Goal: Transaction & Acquisition: Purchase product/service

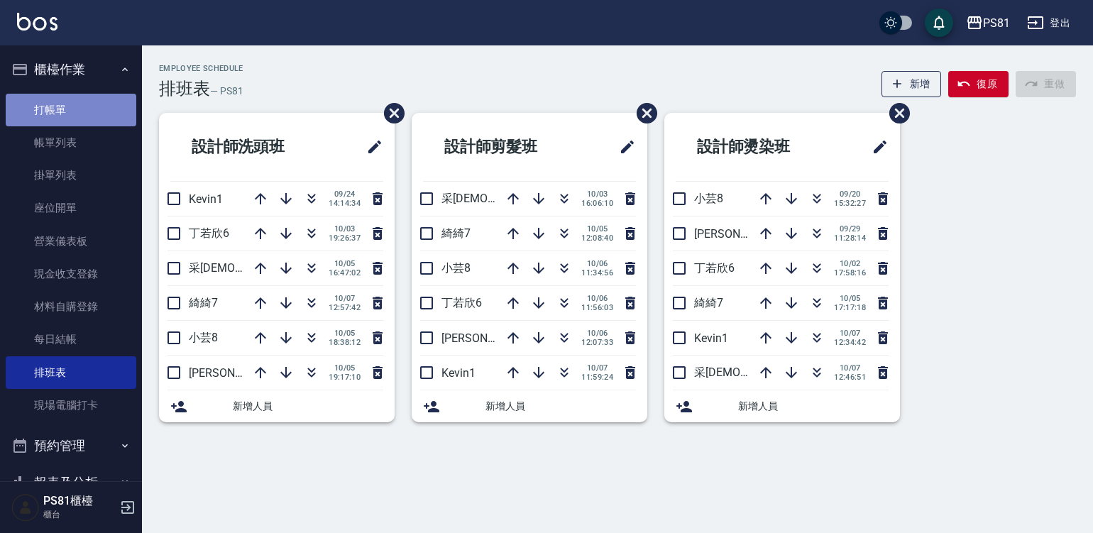
click at [77, 113] on link "打帳單" at bounding box center [71, 110] width 131 height 33
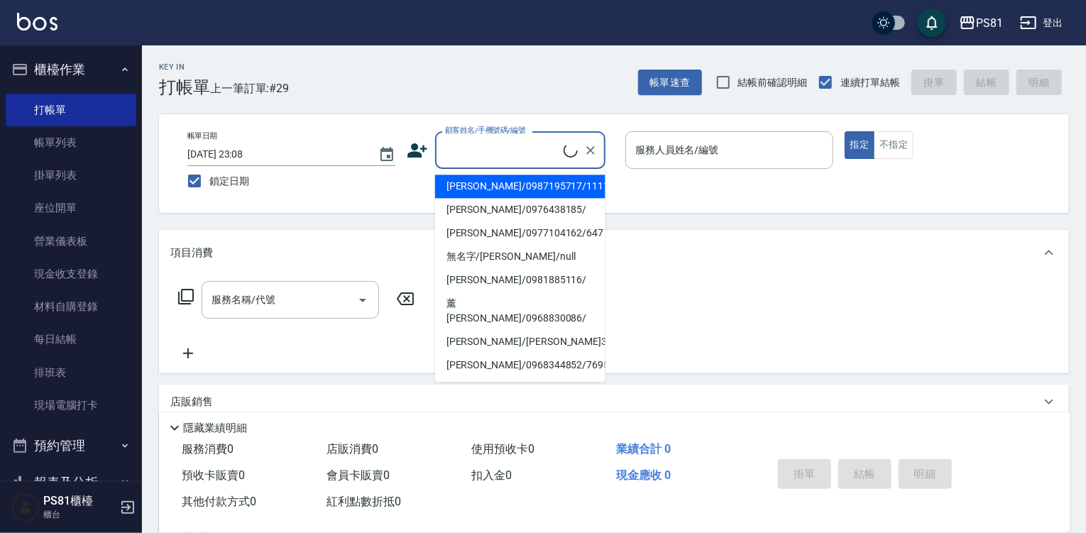
click at [458, 153] on input "顧客姓名/手機號碼/編號" at bounding box center [502, 150] width 122 height 25
click at [509, 185] on li "[PERSON_NAME]/0987195717/111111" at bounding box center [520, 186] width 170 height 23
type input "[PERSON_NAME]/0987195717/111111"
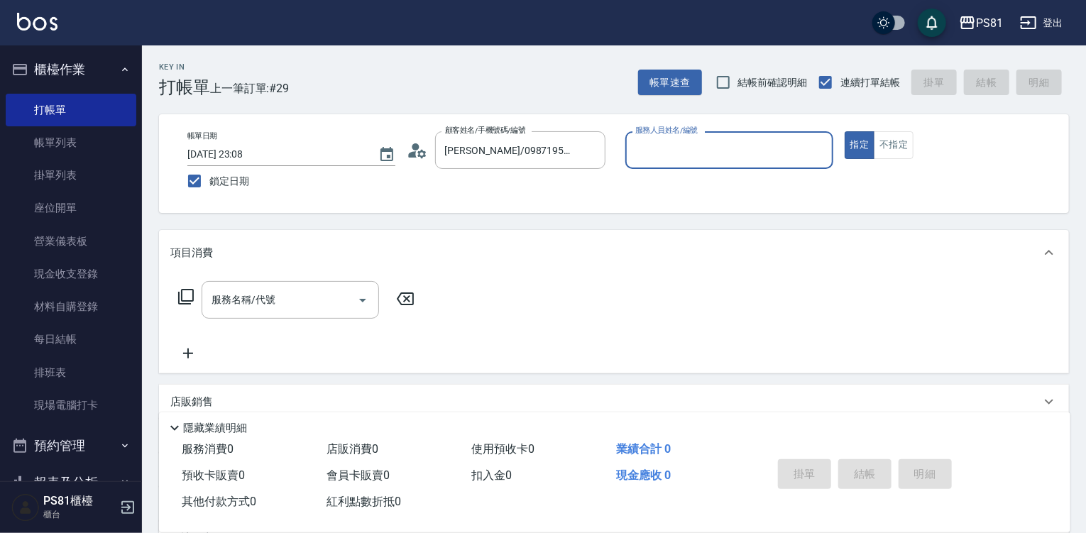
click at [712, 147] on input "服務人員姓名/編號" at bounding box center [729, 150] width 195 height 25
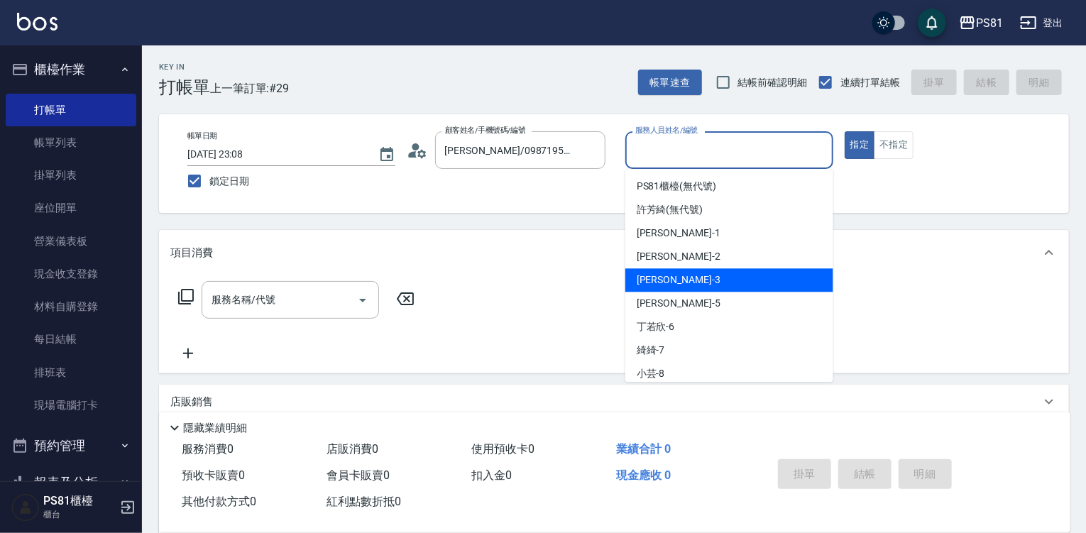
click at [649, 290] on div "[PERSON_NAME] -3" at bounding box center [729, 279] width 208 height 23
type input "[PERSON_NAME]-3"
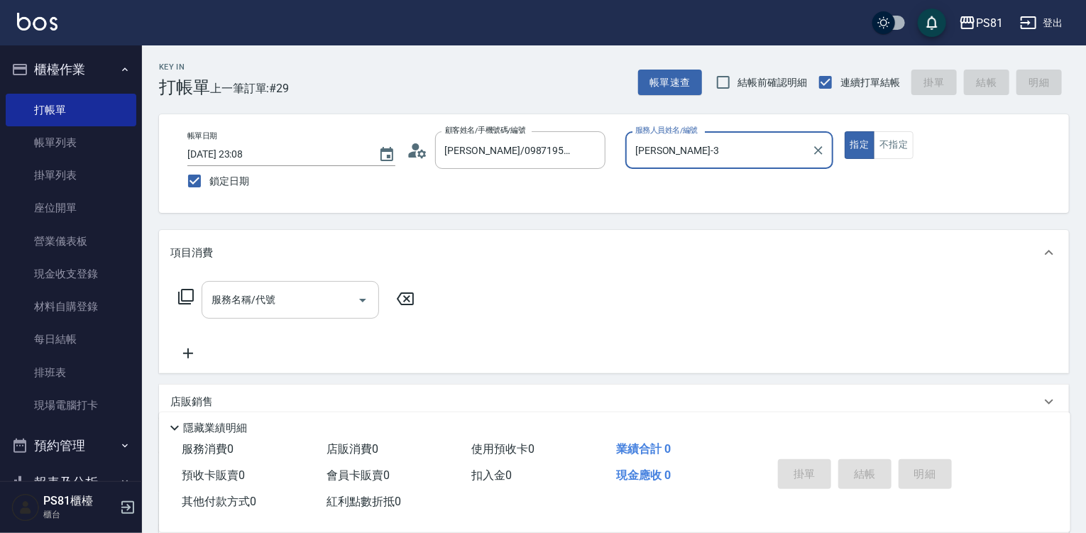
drag, startPoint x: 227, startPoint y: 298, endPoint x: 247, endPoint y: 314, distance: 25.7
click at [229, 299] on input "服務名稱/代號" at bounding box center [279, 299] width 143 height 25
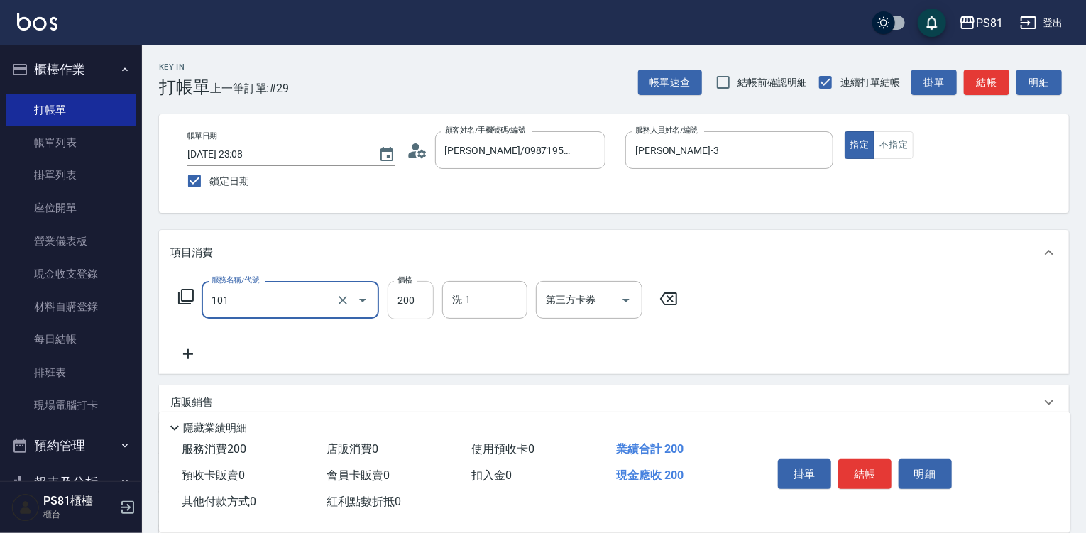
type input "一般洗髮(101)"
click at [414, 294] on input "200" at bounding box center [410, 300] width 46 height 38
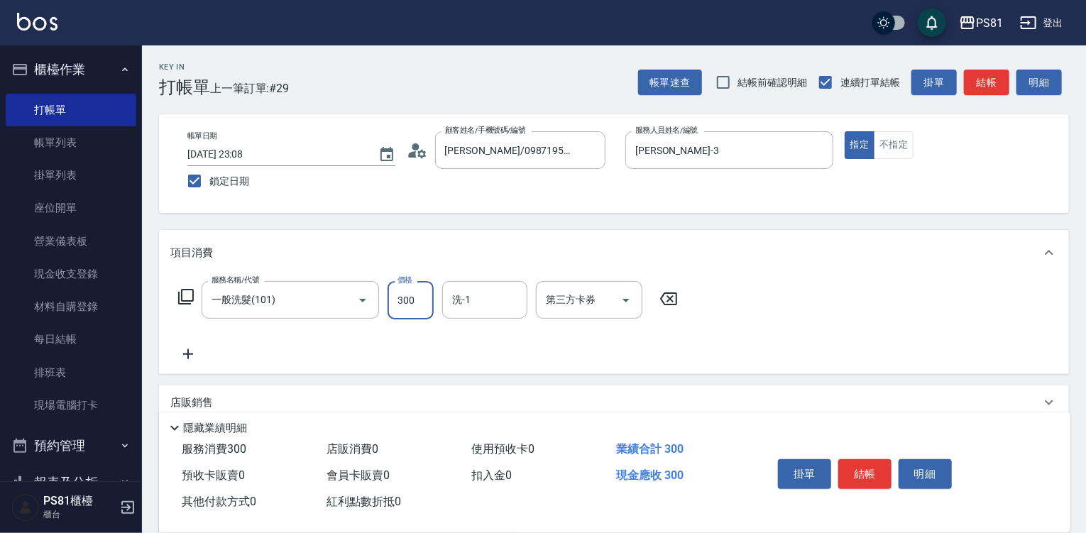
type input "300"
click at [856, 468] on button "結帳" at bounding box center [864, 474] width 53 height 30
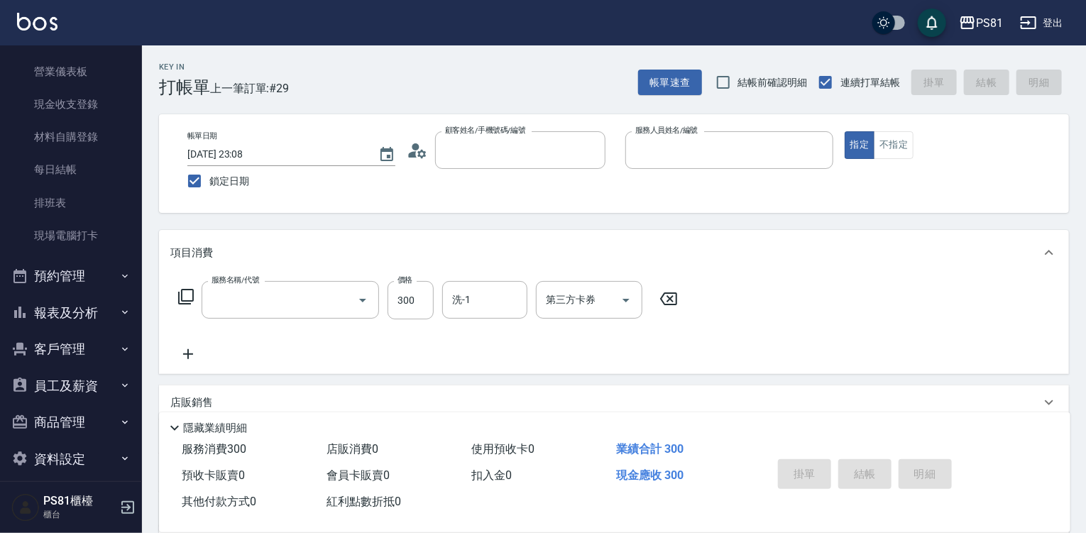
scroll to position [182, 0]
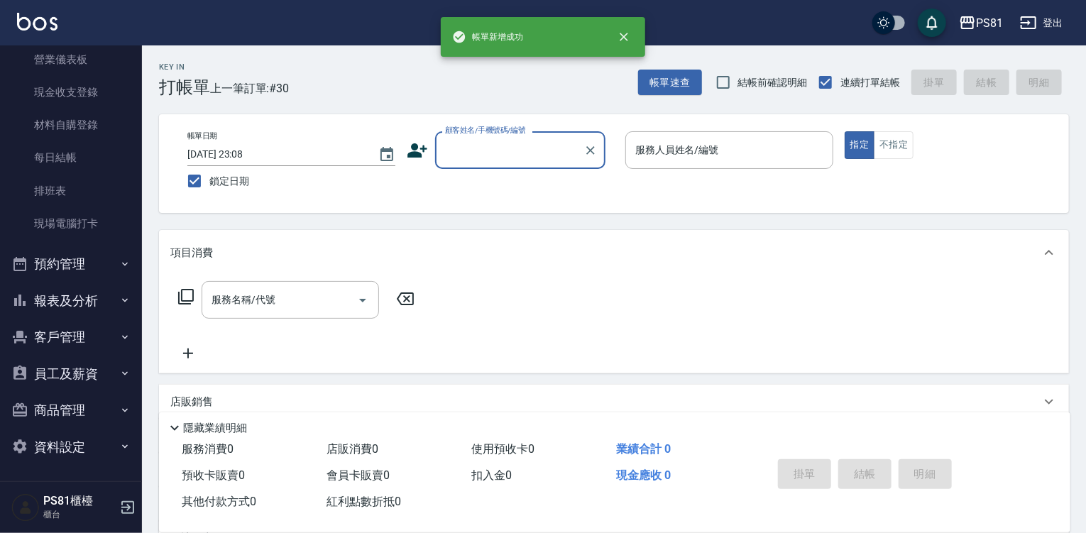
click at [104, 264] on button "預約管理" at bounding box center [71, 264] width 131 height 37
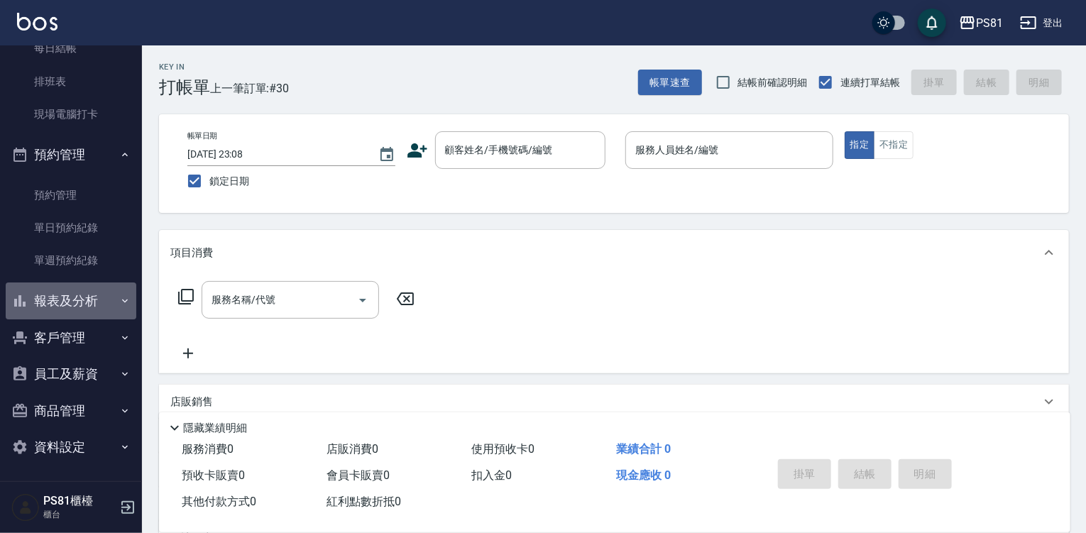
click at [107, 296] on button "報表及分析" at bounding box center [71, 300] width 131 height 37
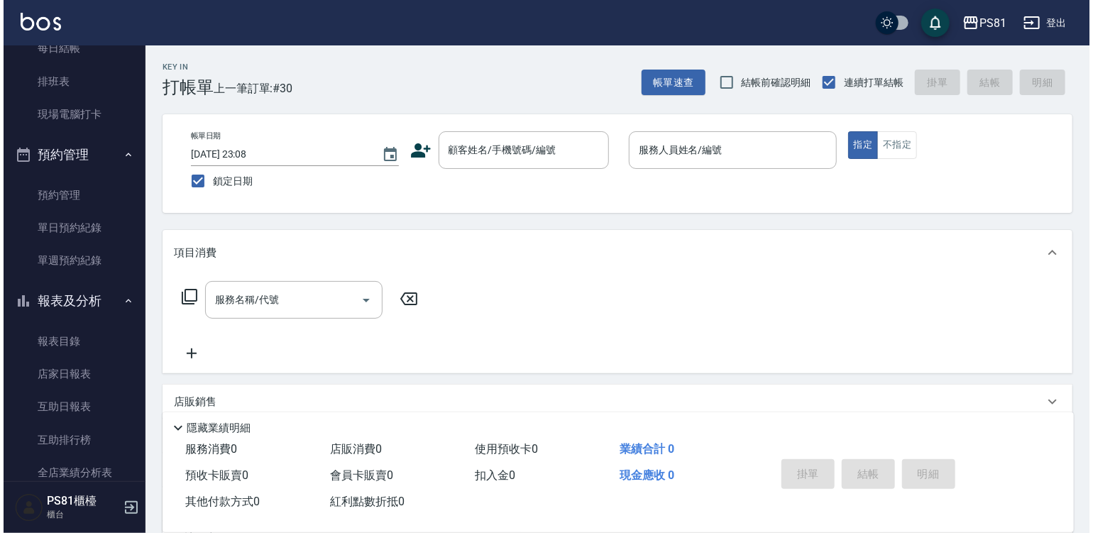
scroll to position [645, 0]
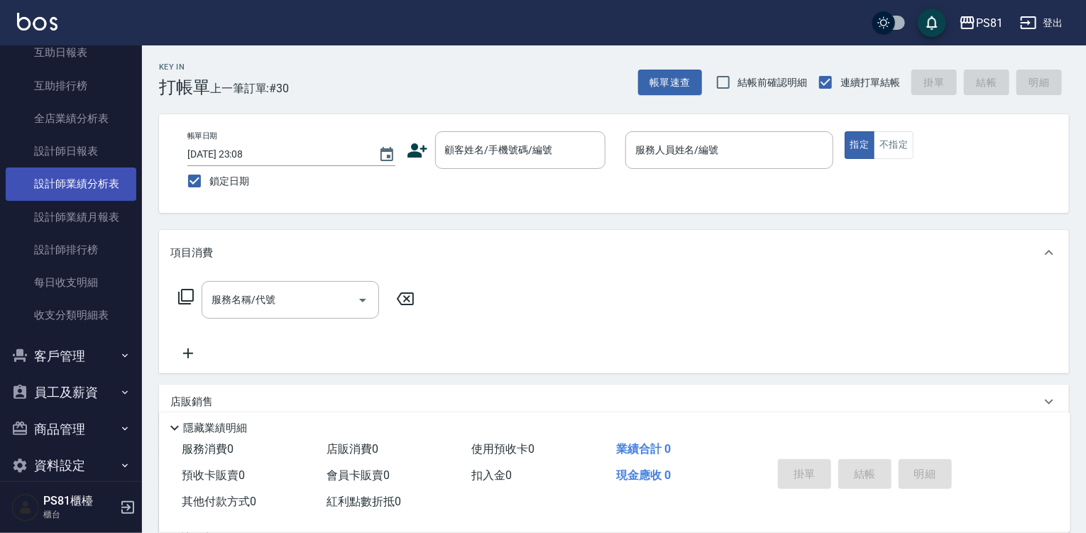
click at [77, 167] on ul "報表目錄 店家日報表 互助日報表 互助排行榜 全店業績分析表 設計師日報表 設計師業績分析表 設計師業績月報表 設計師排行榜 每日收支明細 收支分類明細表" at bounding box center [71, 151] width 131 height 373
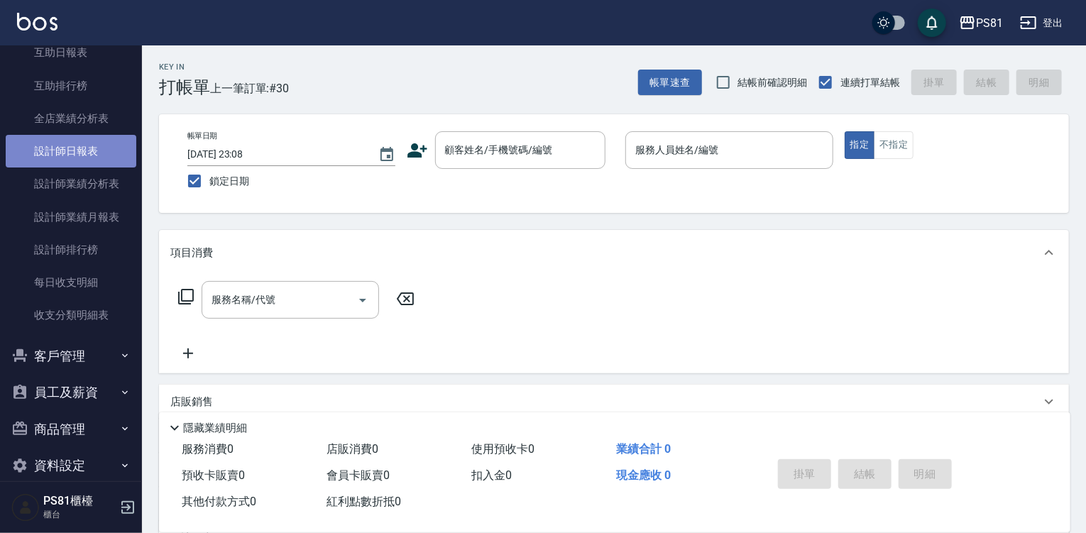
click at [76, 155] on link "設計師日報表" at bounding box center [71, 151] width 131 height 33
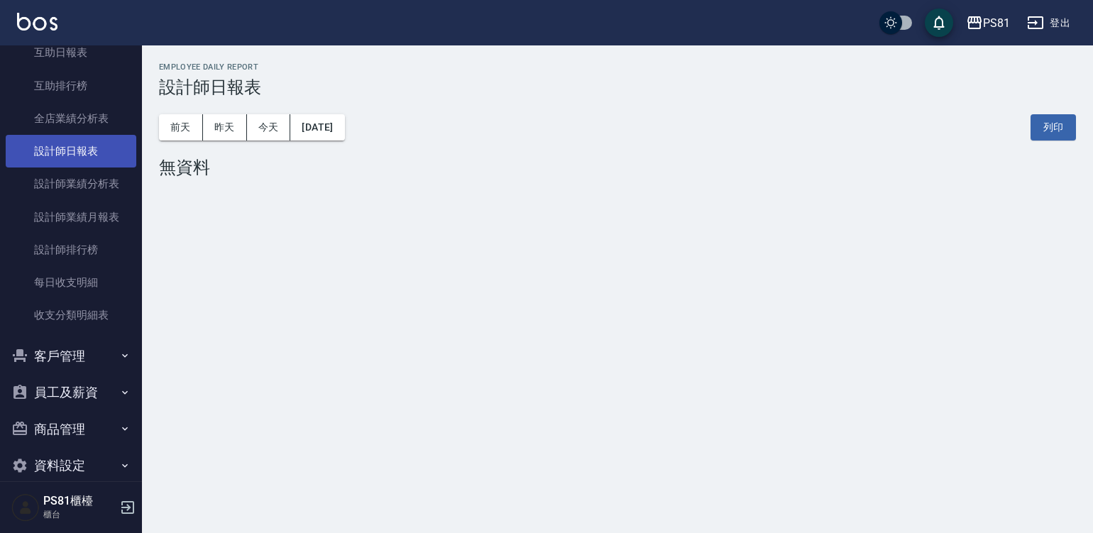
click at [75, 151] on link "設計師日報表" at bounding box center [71, 151] width 131 height 33
click at [265, 119] on button "今天" at bounding box center [269, 127] width 44 height 26
click at [258, 131] on button "今天" at bounding box center [269, 127] width 44 height 26
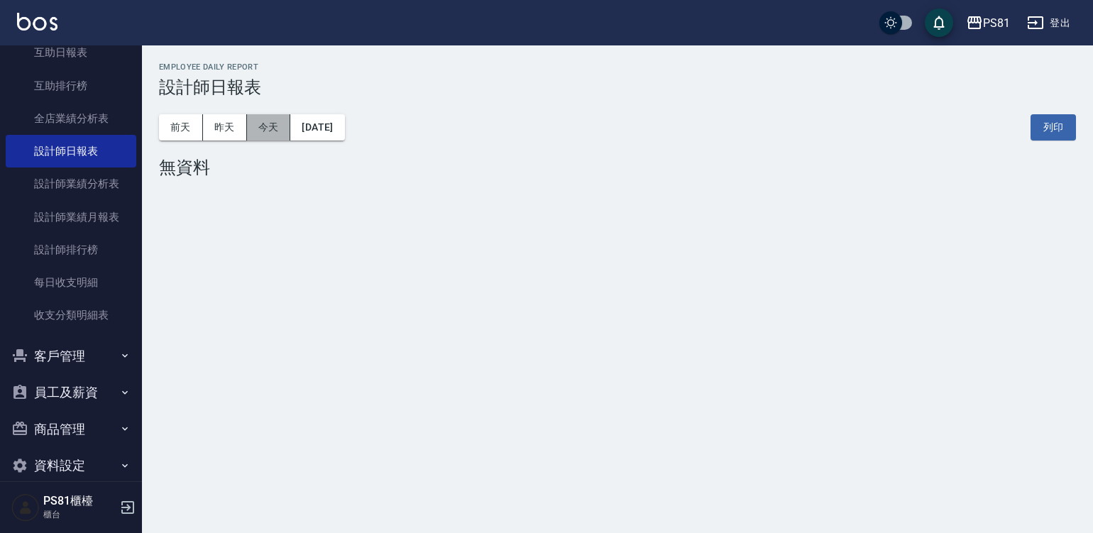
click at [258, 131] on button "今天" at bounding box center [269, 127] width 44 height 26
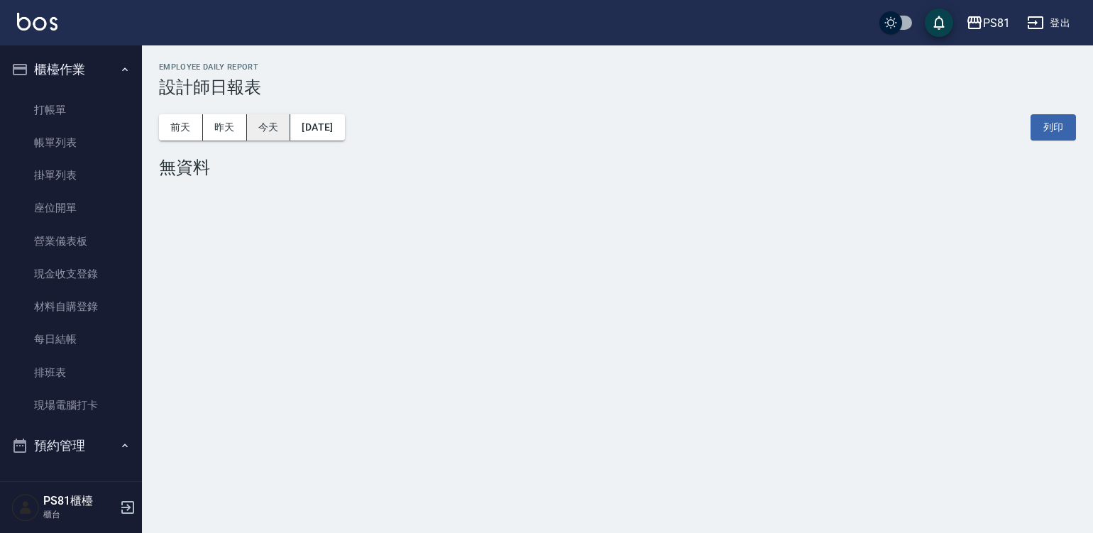
click at [260, 128] on button "今天" at bounding box center [269, 127] width 44 height 26
click at [262, 130] on button "今天" at bounding box center [269, 127] width 44 height 26
click at [263, 131] on button "今天" at bounding box center [269, 127] width 44 height 26
drag, startPoint x: 263, startPoint y: 131, endPoint x: 74, endPoint y: 81, distance: 195.2
click at [261, 131] on button "今天" at bounding box center [269, 127] width 44 height 26
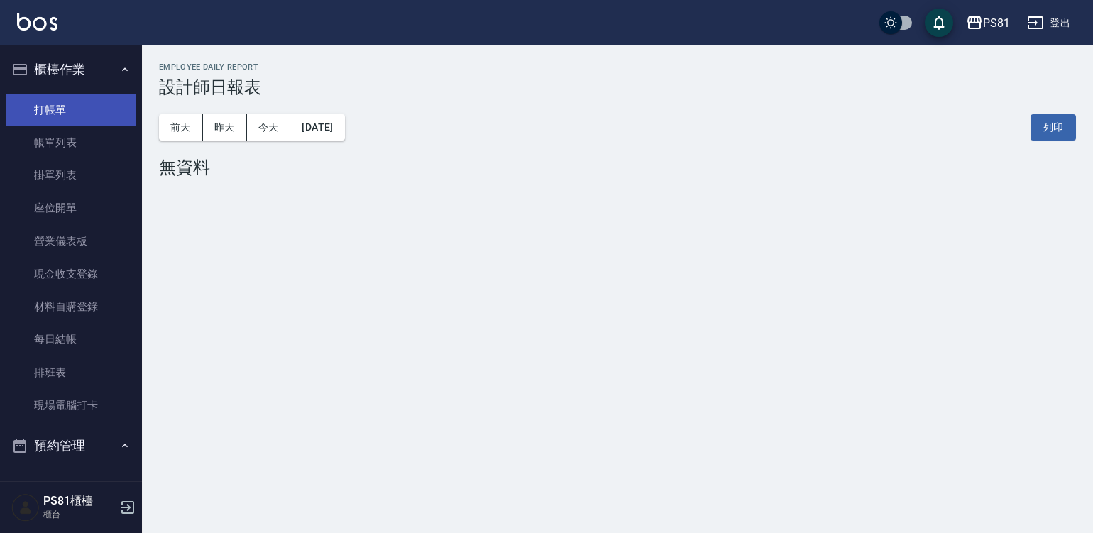
click at [70, 103] on link "打帳單" at bounding box center [71, 110] width 131 height 33
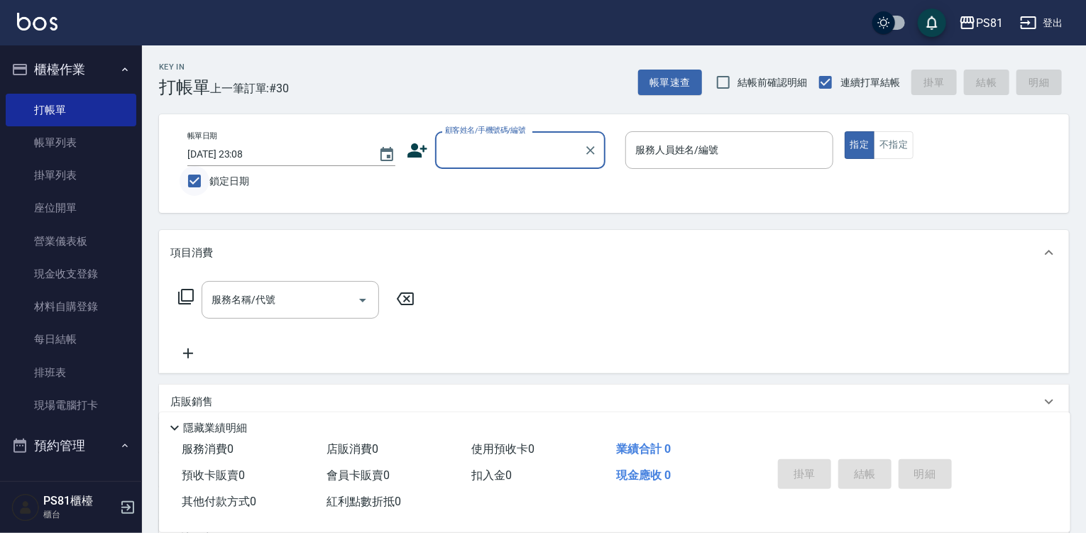
click at [199, 180] on input "鎖定日期" at bounding box center [195, 181] width 30 height 30
checkbox input "false"
type input "[DATE] 13:43"
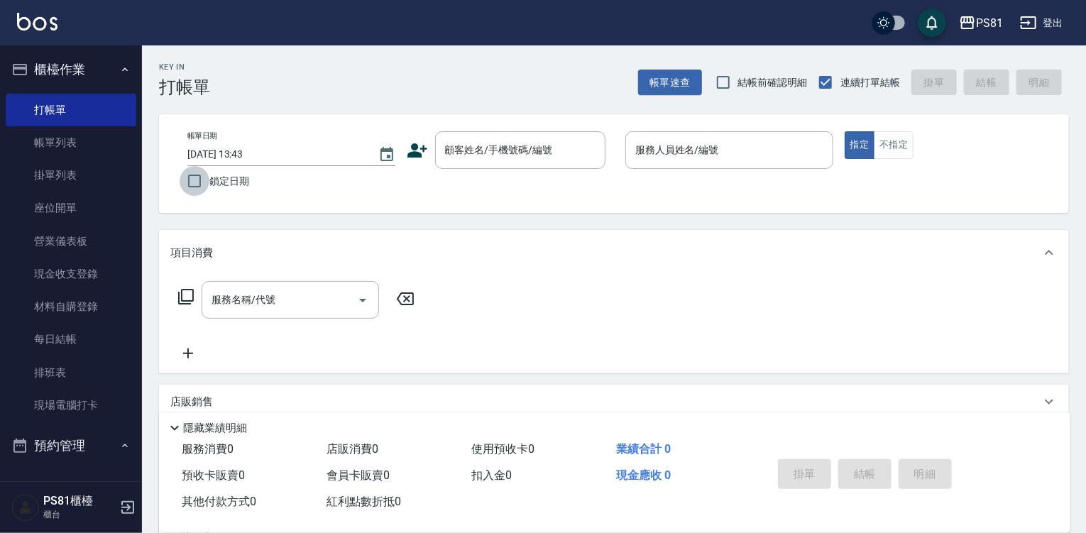
click at [199, 180] on input "鎖定日期" at bounding box center [195, 181] width 30 height 30
click at [193, 181] on input "鎖定日期" at bounding box center [195, 181] width 30 height 30
checkbox input "false"
click at [483, 133] on div "顧客姓名/手機號碼/編號" at bounding box center [520, 150] width 170 height 38
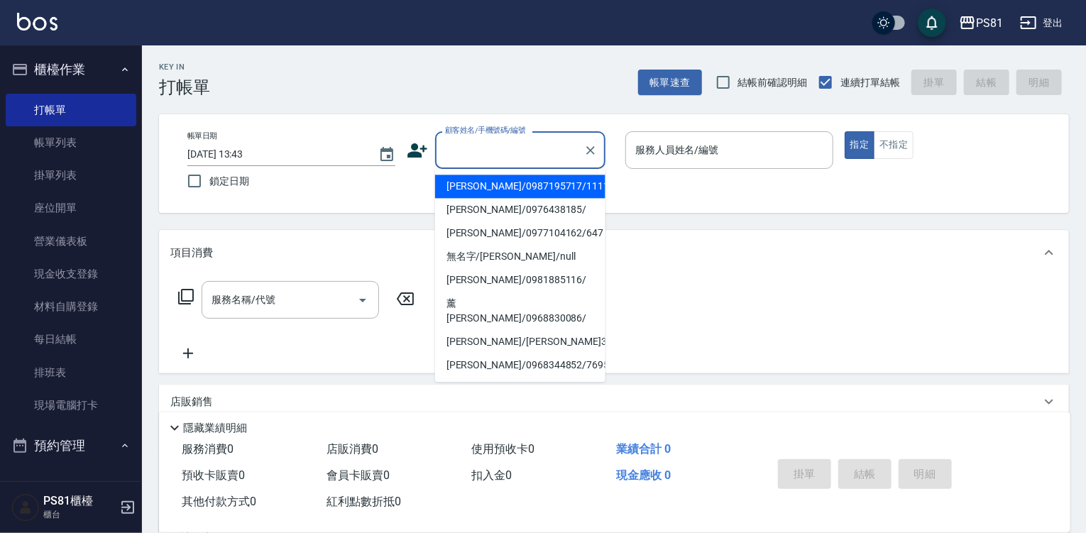
click at [495, 190] on li "[PERSON_NAME]/0987195717/111111" at bounding box center [520, 186] width 170 height 23
type input "[PERSON_NAME]/0987195717/111111"
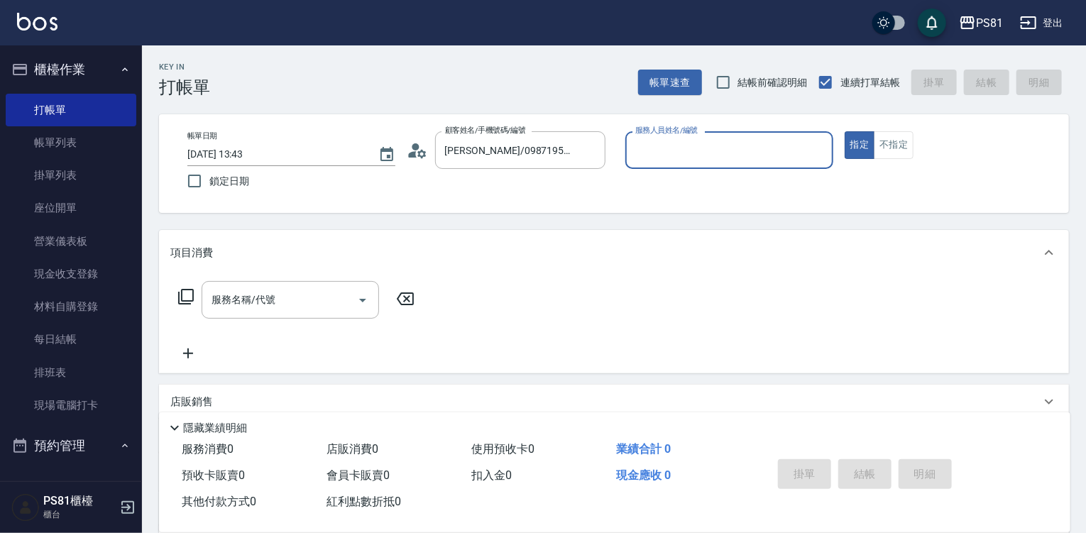
drag, startPoint x: 709, startPoint y: 148, endPoint x: 705, endPoint y: 159, distance: 11.2
click at [709, 150] on input "服務人員姓名/編號" at bounding box center [729, 150] width 195 height 25
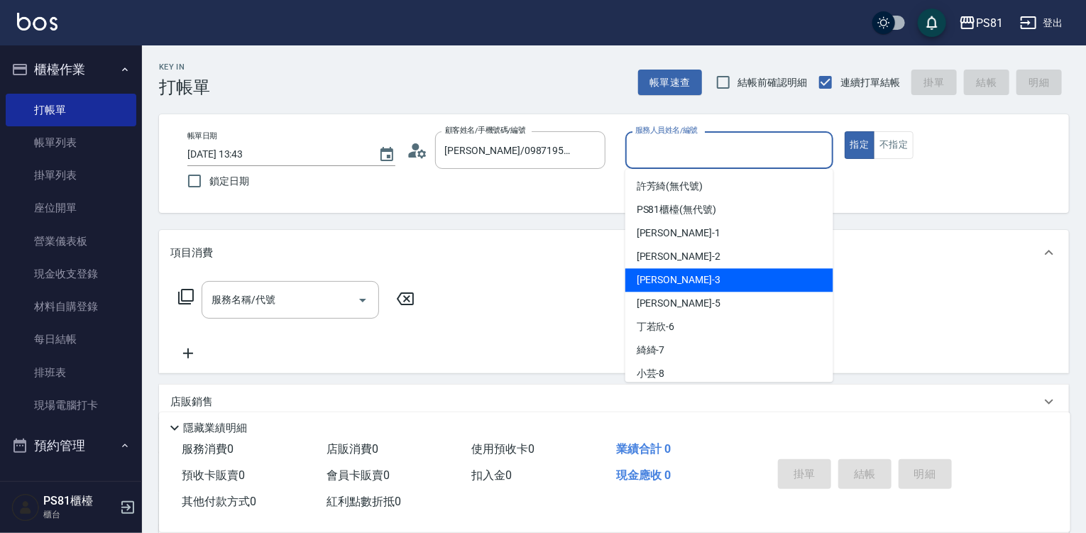
drag, startPoint x: 688, startPoint y: 276, endPoint x: 406, endPoint y: 294, distance: 282.3
click at [688, 276] on div "[PERSON_NAME] -3" at bounding box center [729, 279] width 208 height 23
type input "[PERSON_NAME]-3"
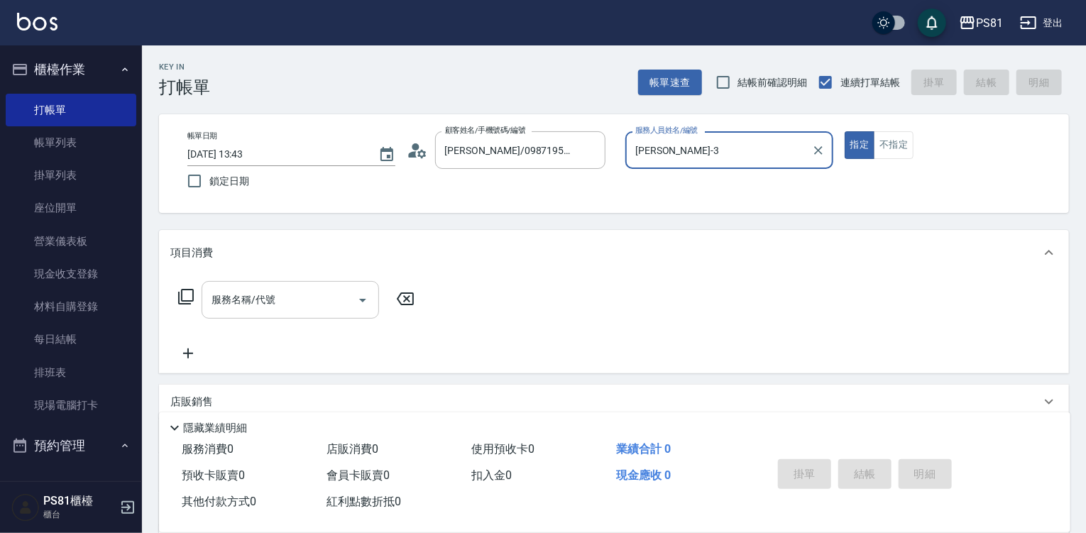
click at [270, 296] on input "服務名稱/代號" at bounding box center [279, 299] width 143 height 25
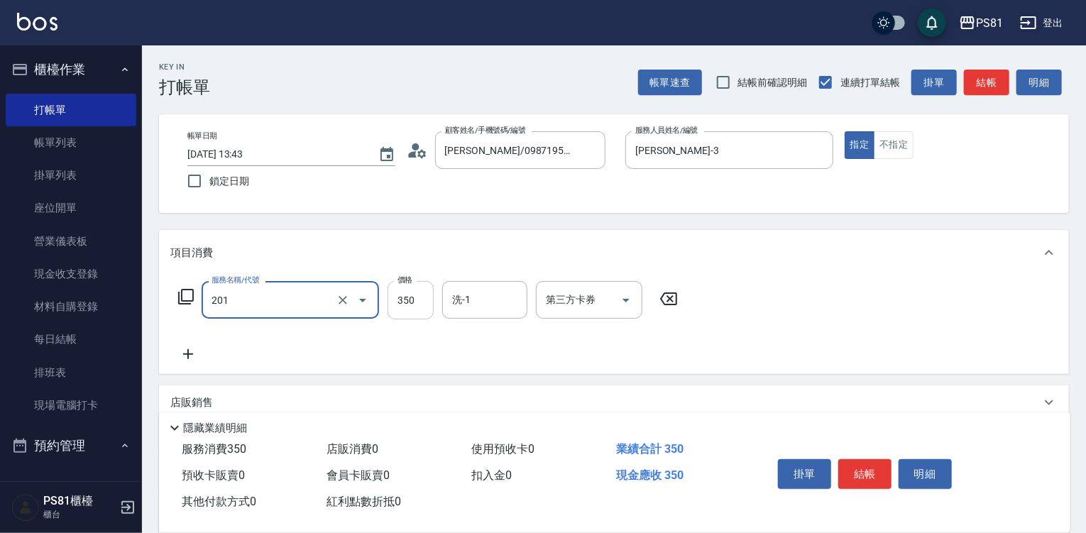
type input "洗剪350(201)"
click at [399, 296] on input "350" at bounding box center [410, 300] width 46 height 38
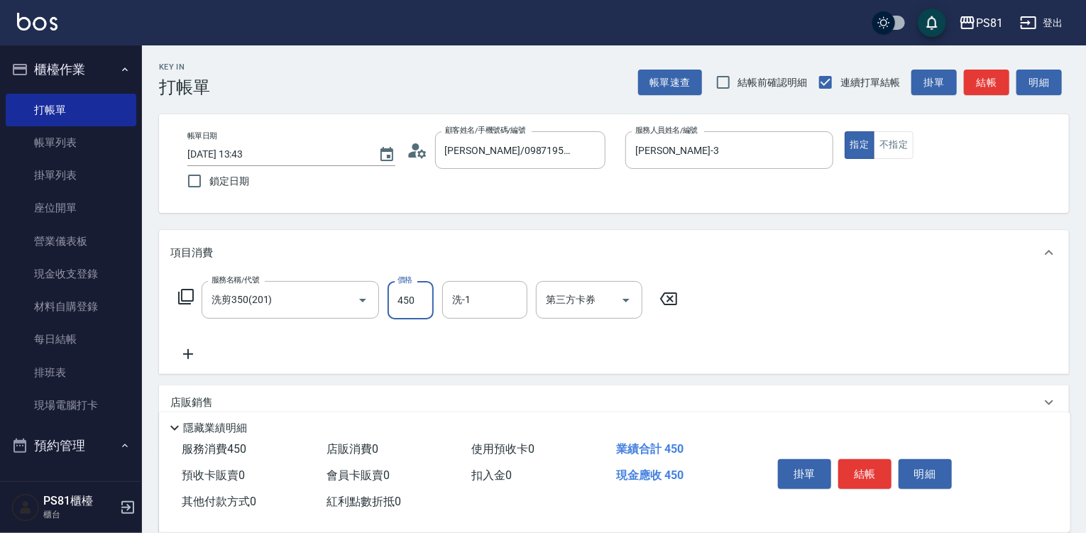
type input "450"
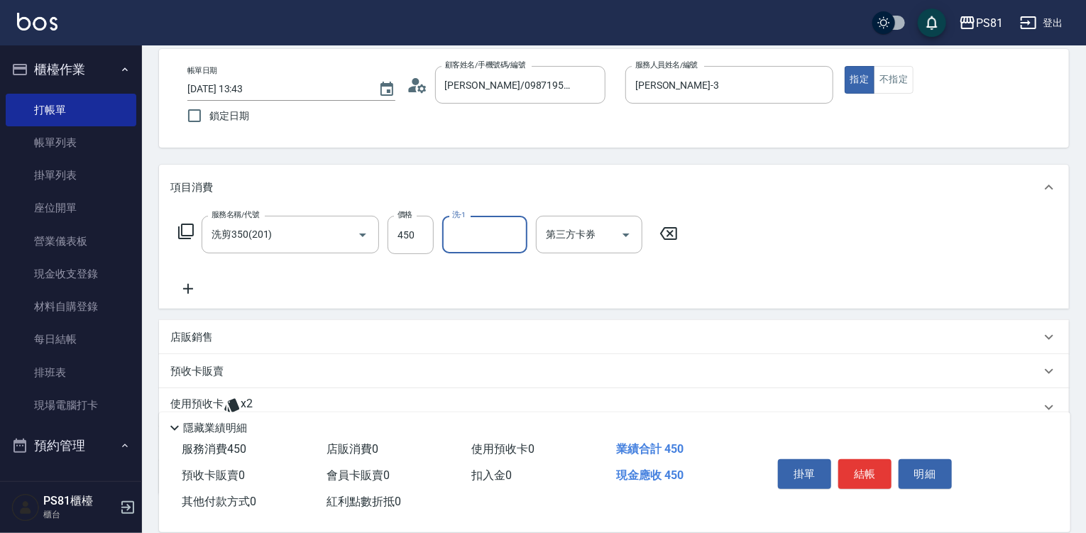
scroll to position [162, 0]
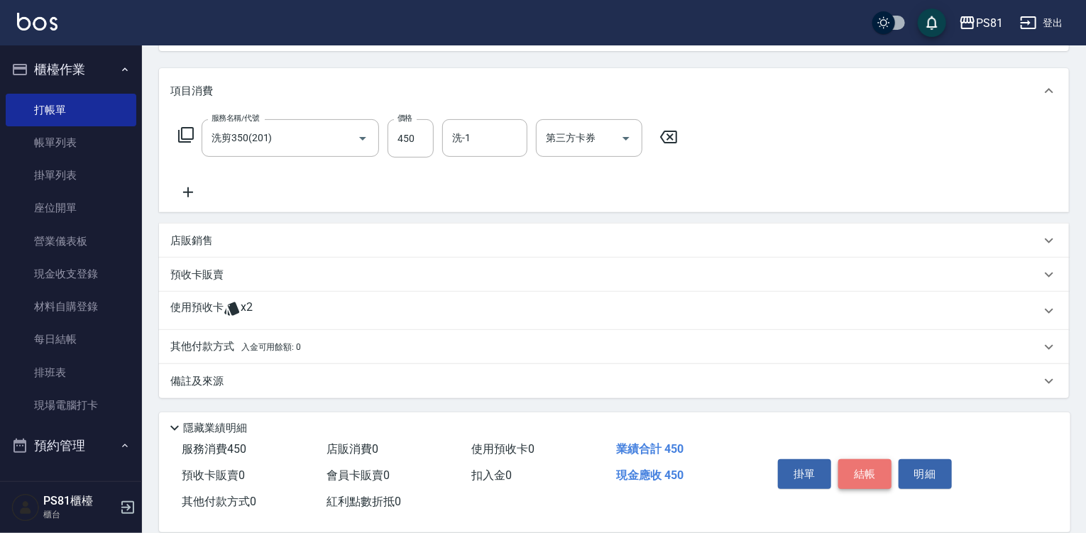
click at [871, 463] on button "結帳" at bounding box center [864, 474] width 53 height 30
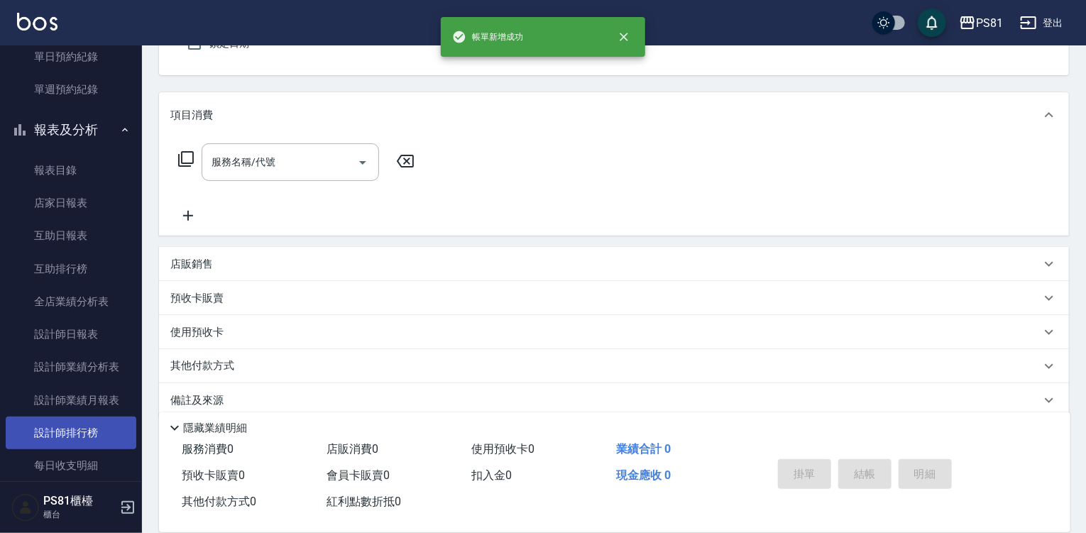
scroll to position [568, 0]
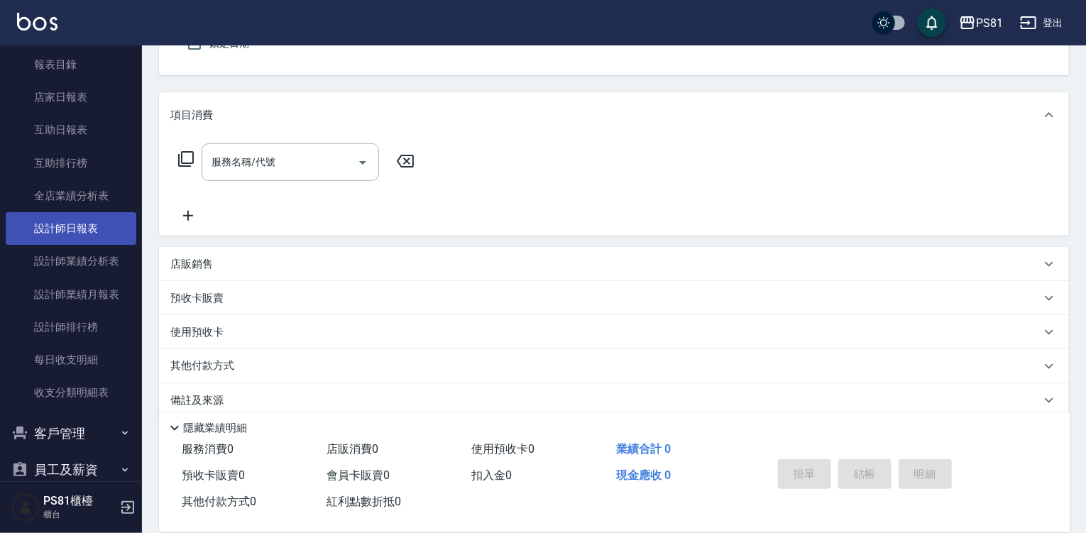
click at [104, 233] on link "設計師日報表" at bounding box center [71, 228] width 131 height 33
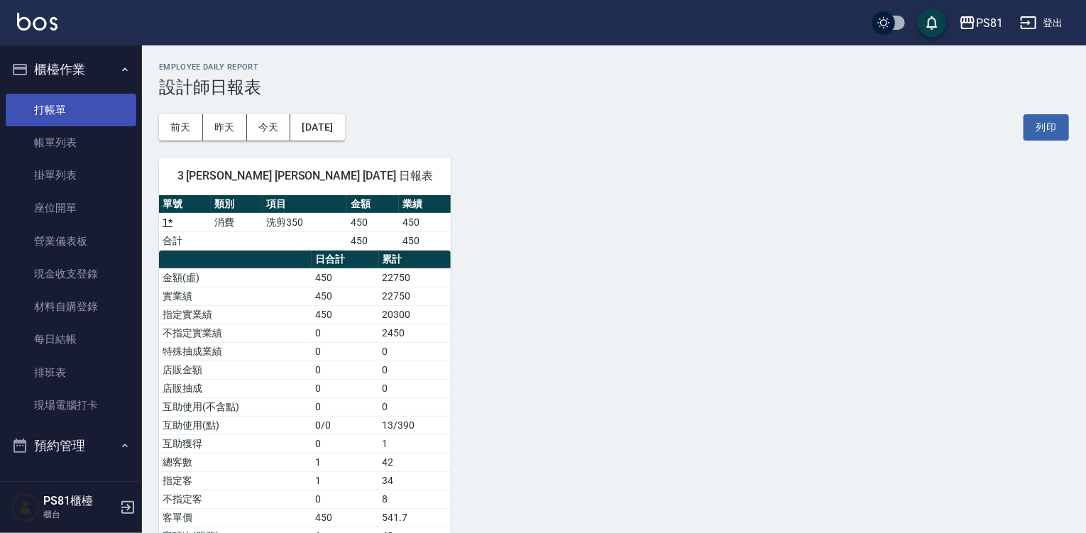
click at [92, 109] on link "打帳單" at bounding box center [71, 110] width 131 height 33
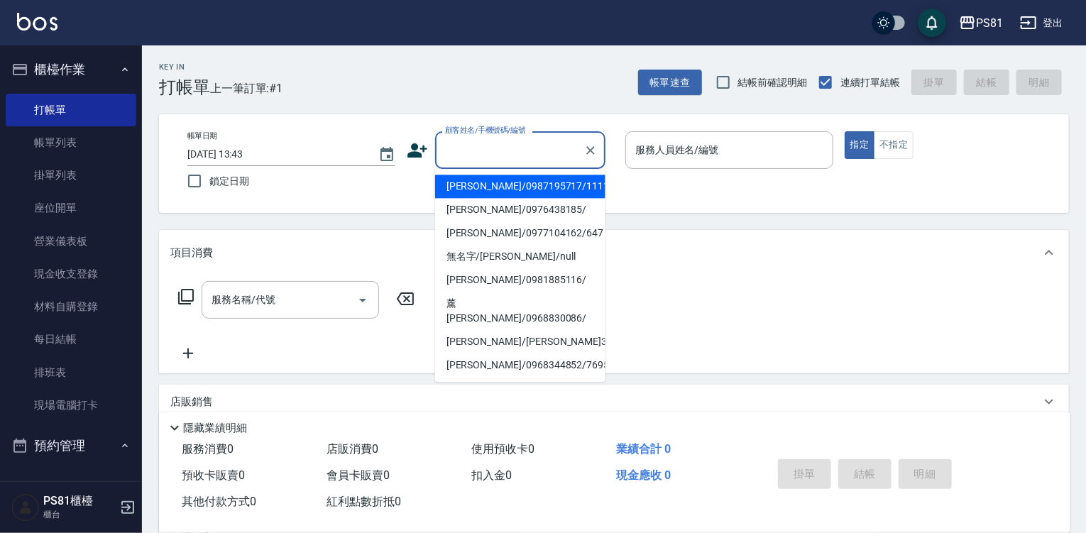
click at [442, 143] on input "顧客姓名/手機號碼/編號" at bounding box center [509, 150] width 136 height 25
click at [491, 190] on li "[PERSON_NAME]/0987195717/111111" at bounding box center [520, 186] width 170 height 23
type input "[PERSON_NAME]/0987195717/111111"
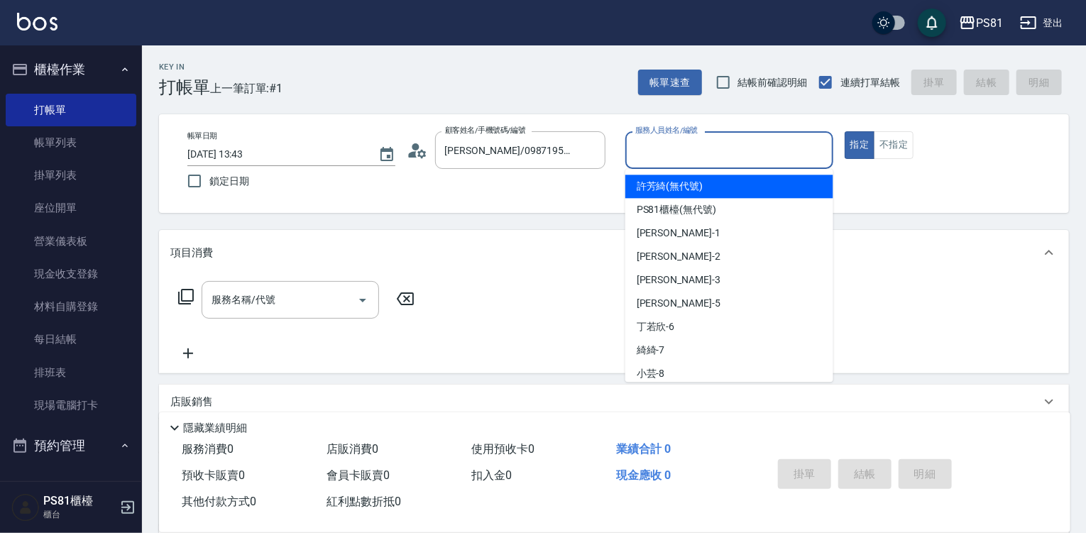
click at [653, 154] on input "服務人員姓名/編號" at bounding box center [729, 150] width 195 height 25
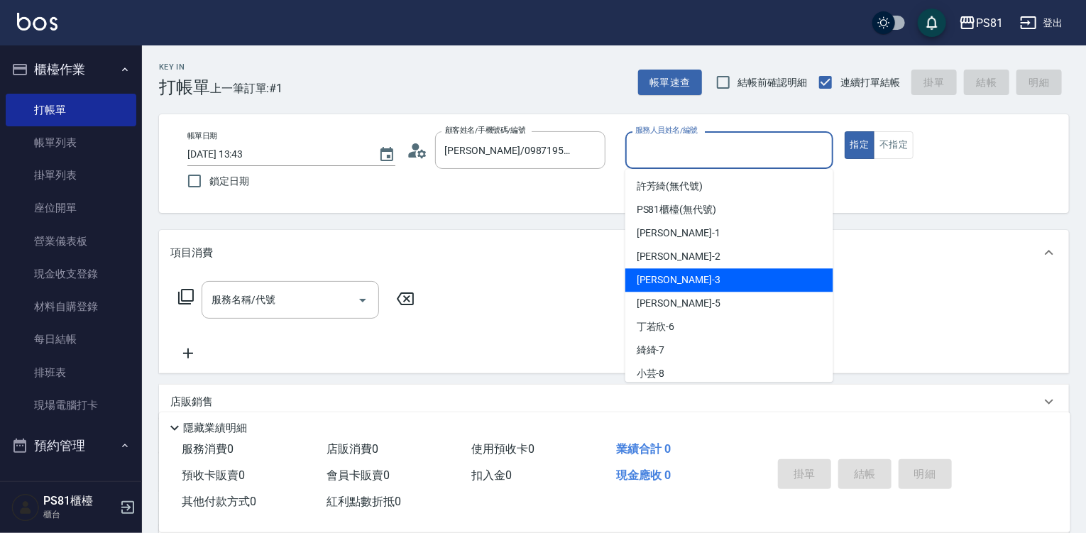
click at [683, 278] on div "[PERSON_NAME] -3" at bounding box center [729, 279] width 208 height 23
type input "[PERSON_NAME]-3"
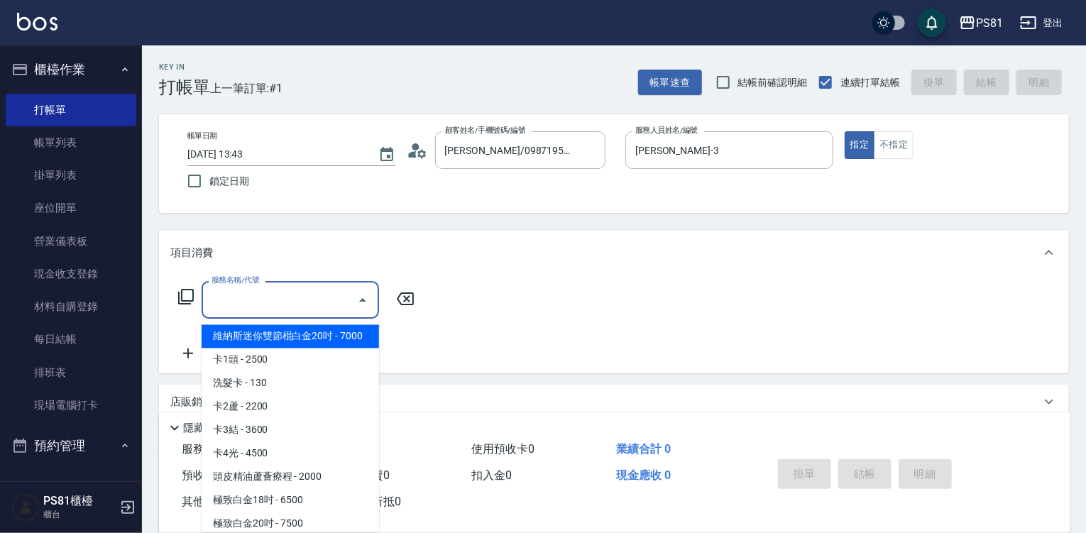
click at [309, 294] on input "服務名稱/代號" at bounding box center [279, 299] width 143 height 25
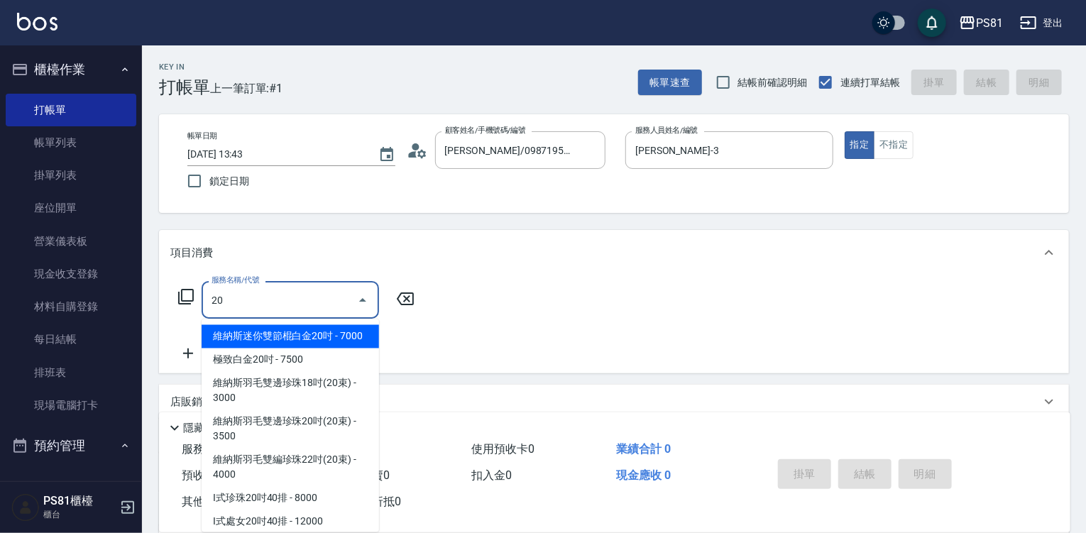
type input "201"
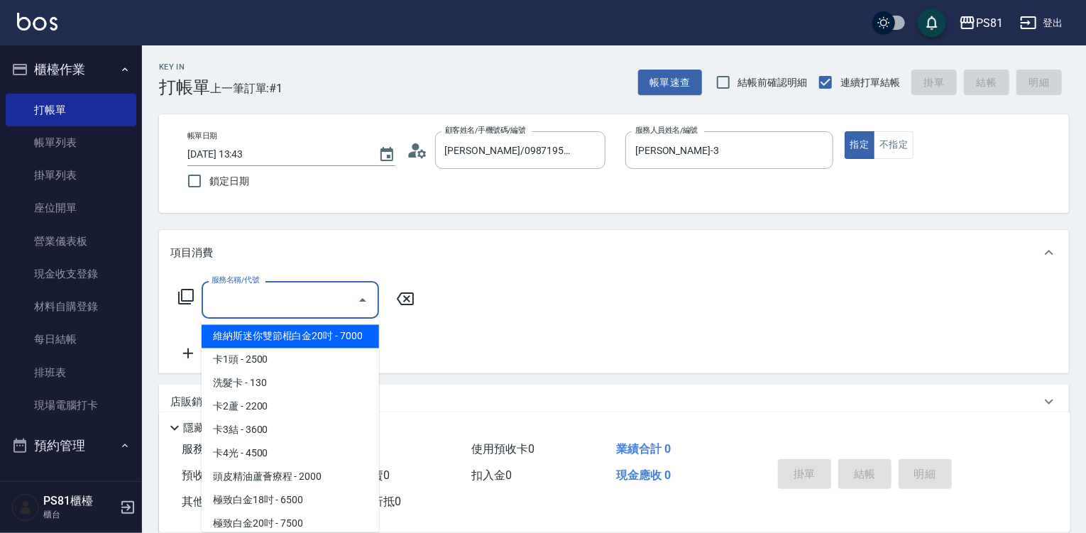
type input "2"
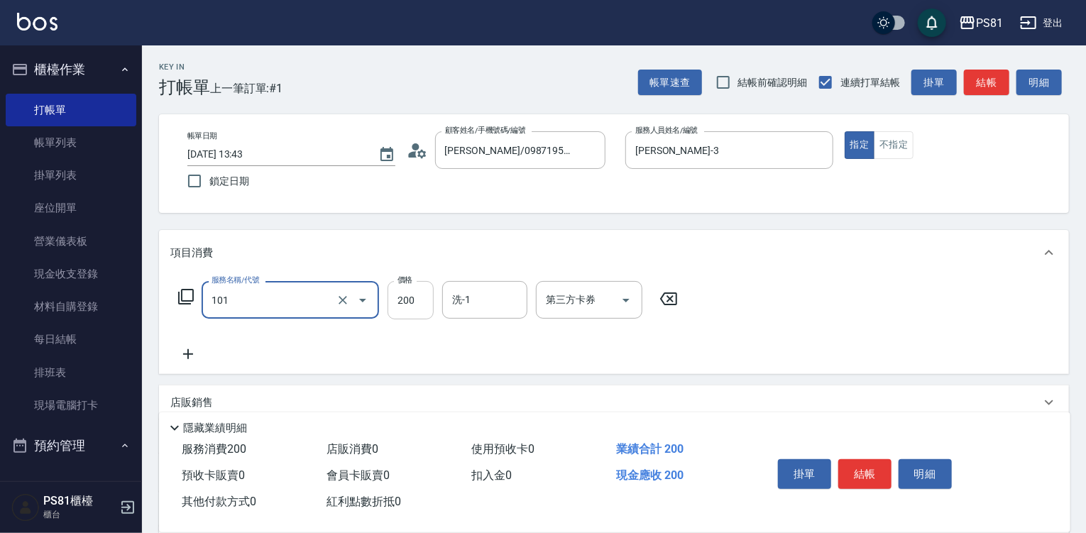
type input "一般洗髮(101)"
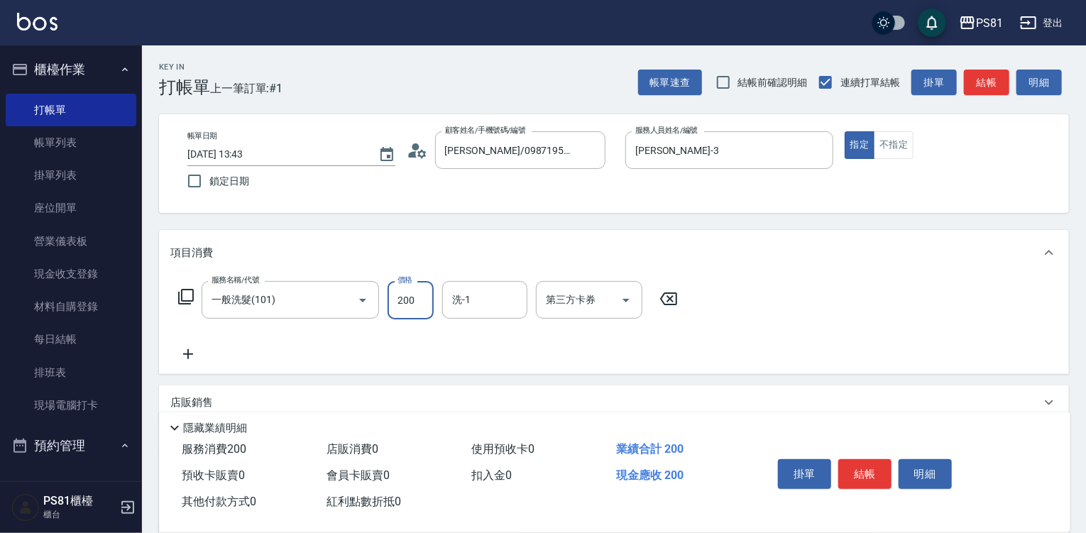
click at [421, 293] on input "200" at bounding box center [410, 300] width 46 height 38
type input "300"
click at [863, 466] on button "結帳" at bounding box center [864, 474] width 53 height 30
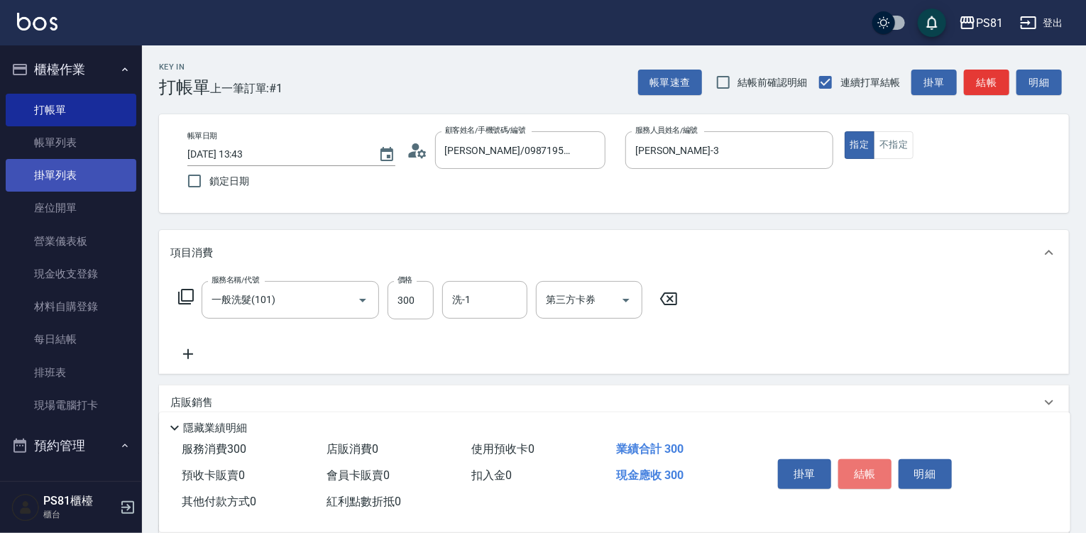
type input "[DATE] 13:44"
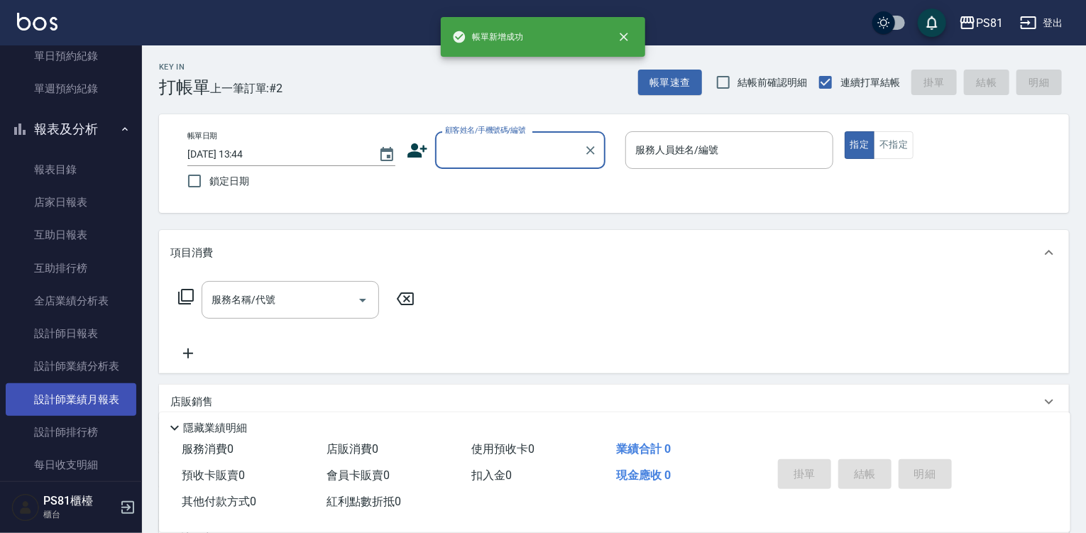
scroll to position [497, 0]
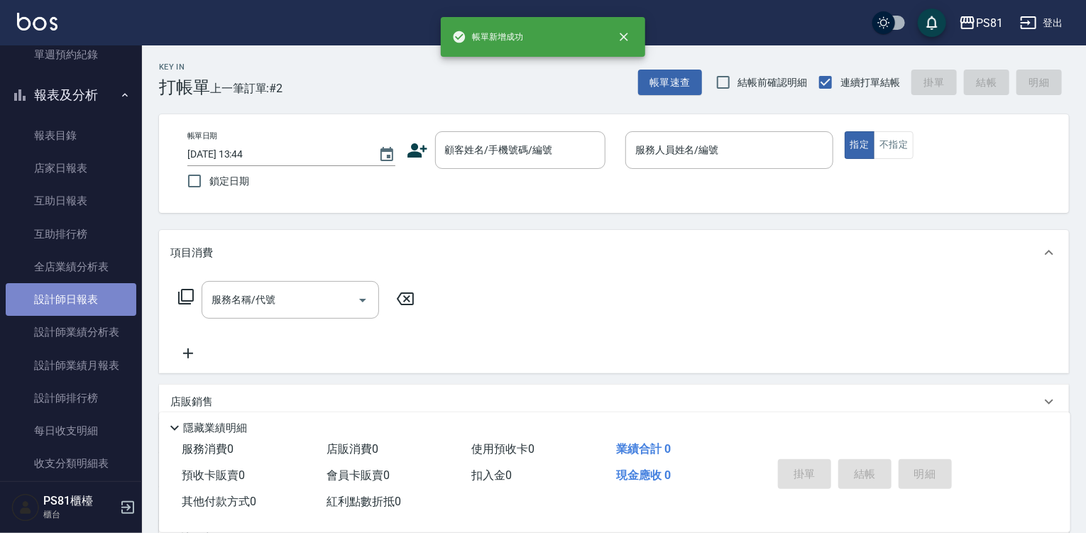
click at [89, 297] on link "設計師日報表" at bounding box center [71, 299] width 131 height 33
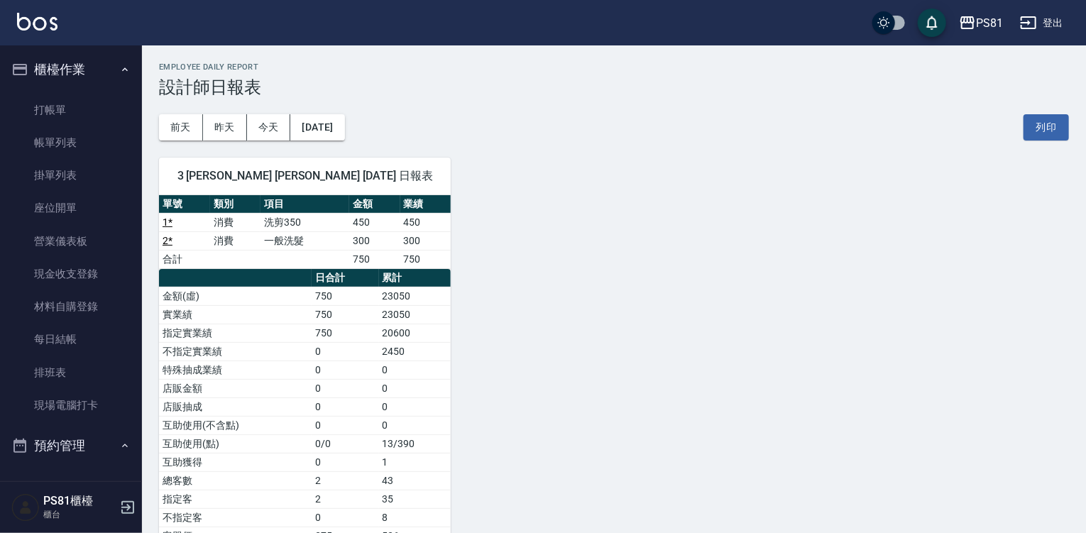
click at [59, 92] on ul "打帳單 帳單列表 掛單列表 座位開單 營業儀表板 現金收支登錄 材料自購登錄 每日結帳 排班表 現場電腦打卡" at bounding box center [71, 258] width 131 height 340
click at [49, 105] on link "打帳單" at bounding box center [71, 110] width 131 height 33
